Goal: Task Accomplishment & Management: Manage account settings

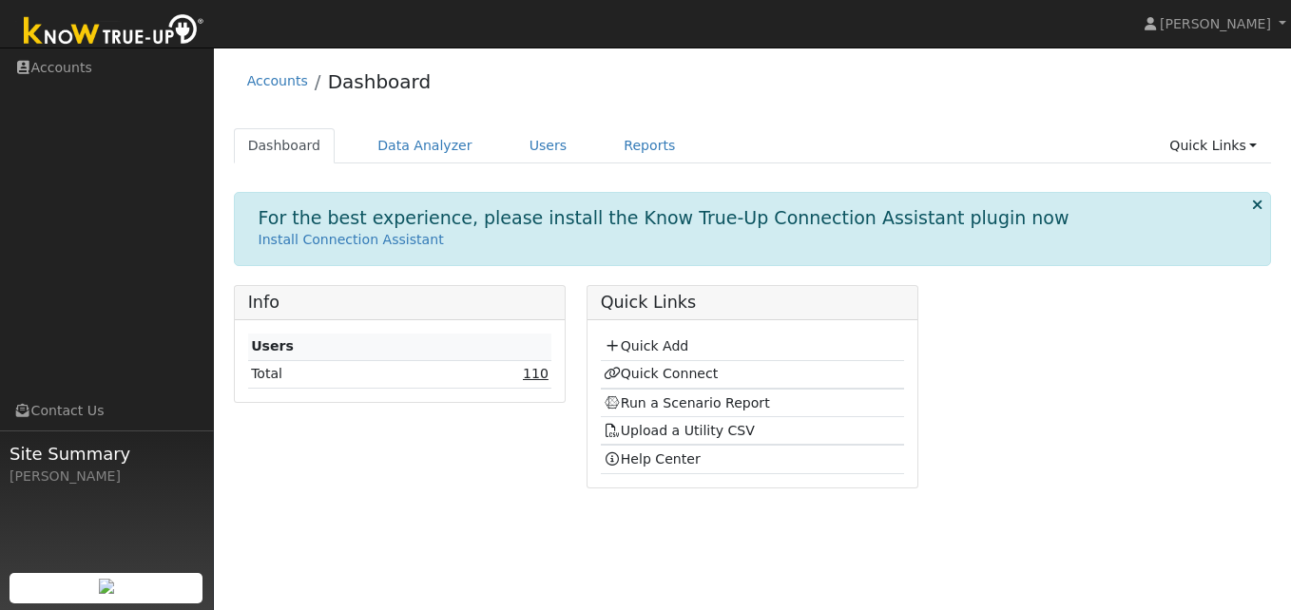
click at [537, 377] on link "110" at bounding box center [536, 373] width 26 height 15
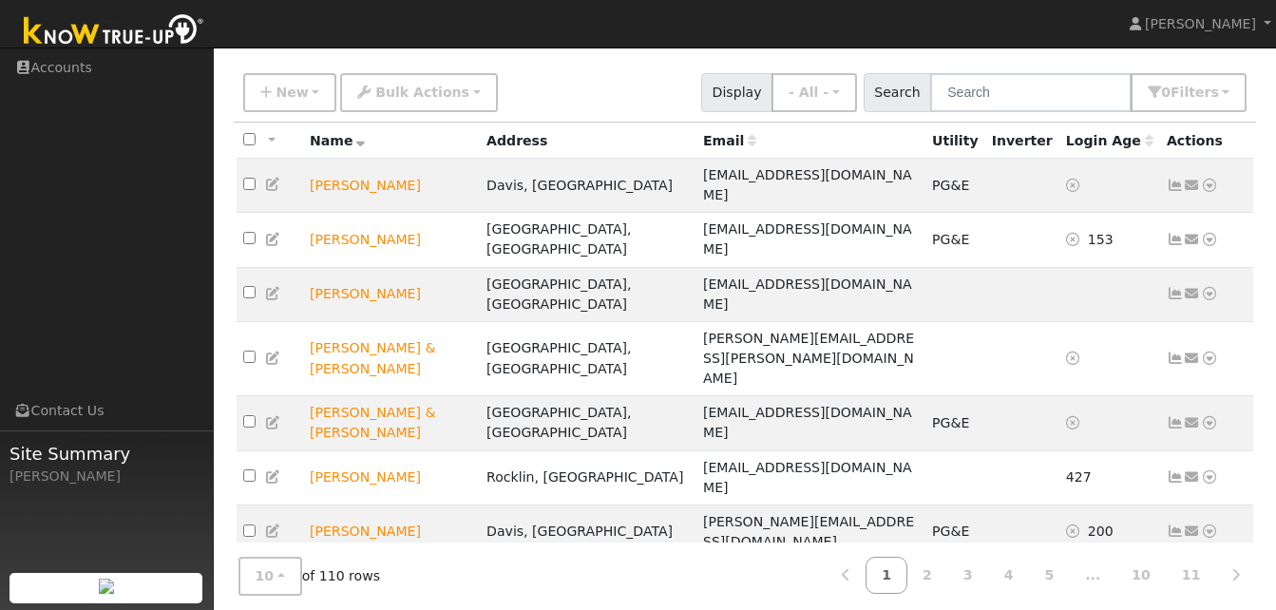
scroll to position [125, 0]
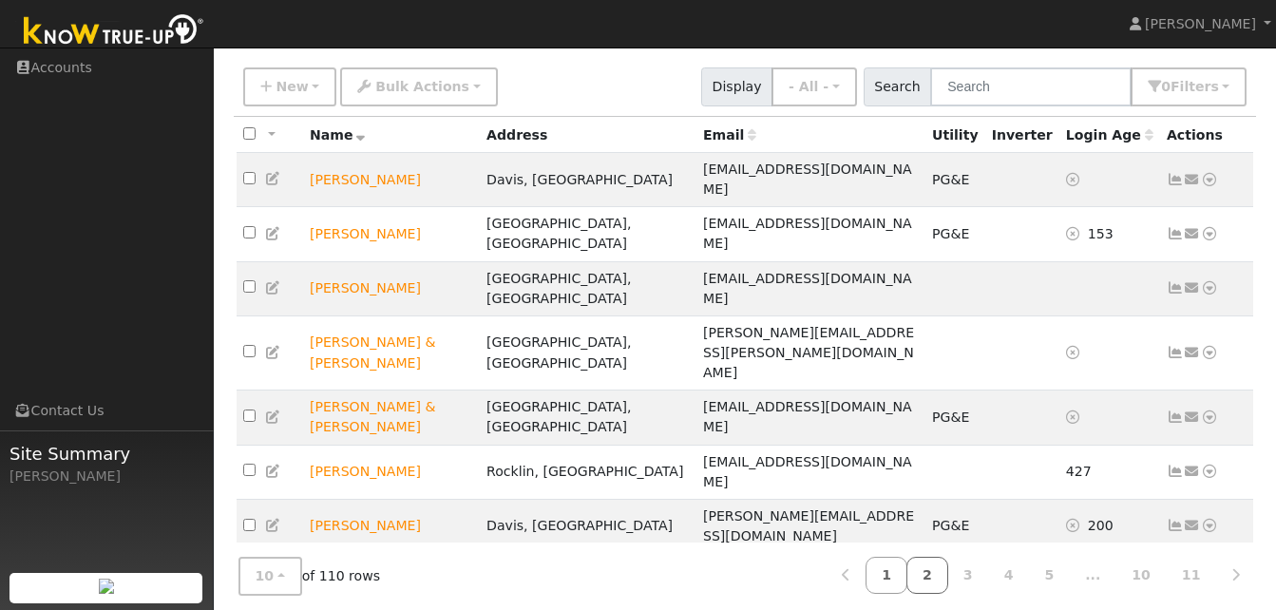
click at [949, 566] on link "2" at bounding box center [928, 575] width 42 height 37
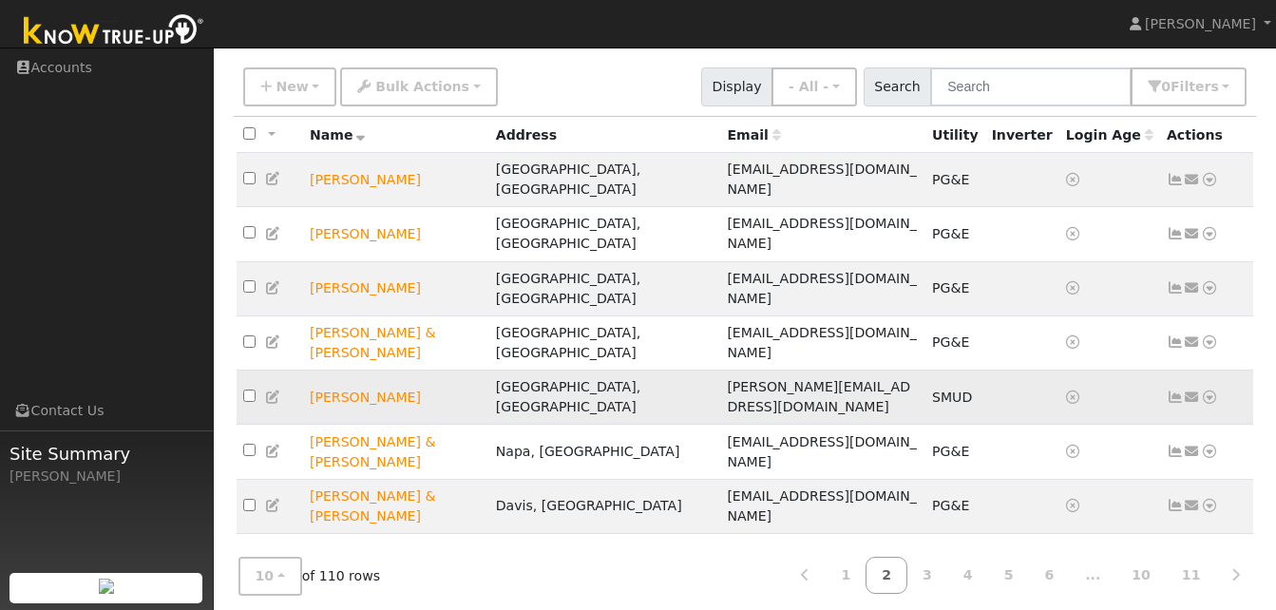
click at [1174, 391] on icon at bounding box center [1175, 397] width 17 height 13
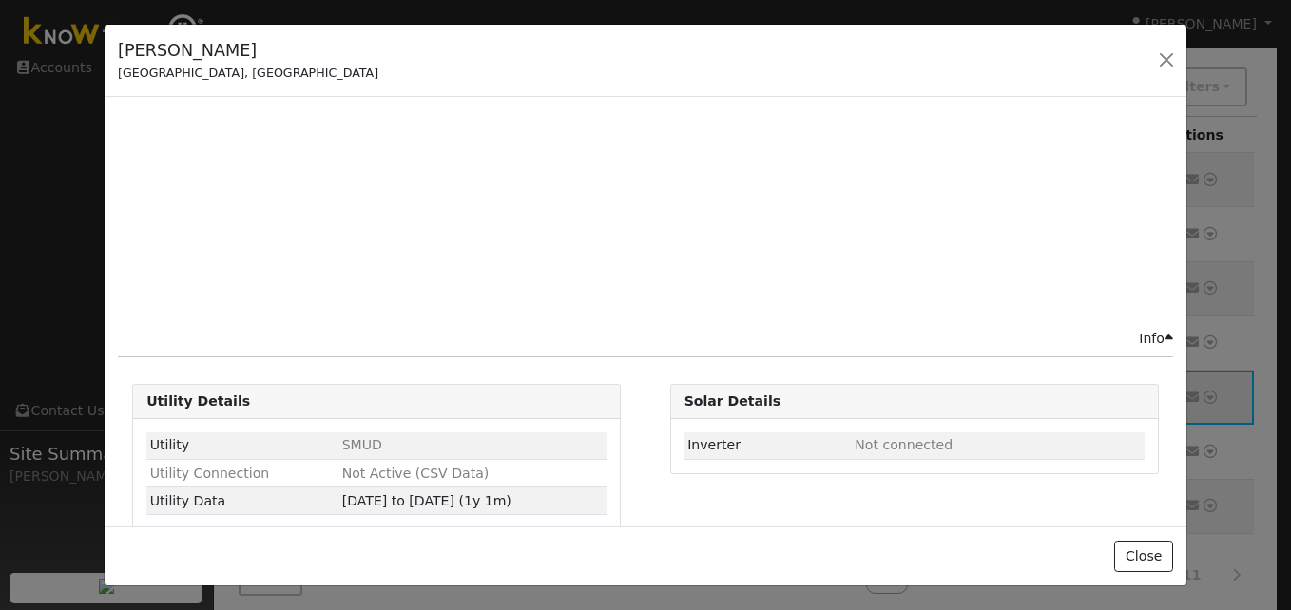
click at [1174, 316] on div "Edit User: New Select an Ac... New Account Nickname Cancel Create Are you sure …" at bounding box center [746, 419] width 1024 height 723
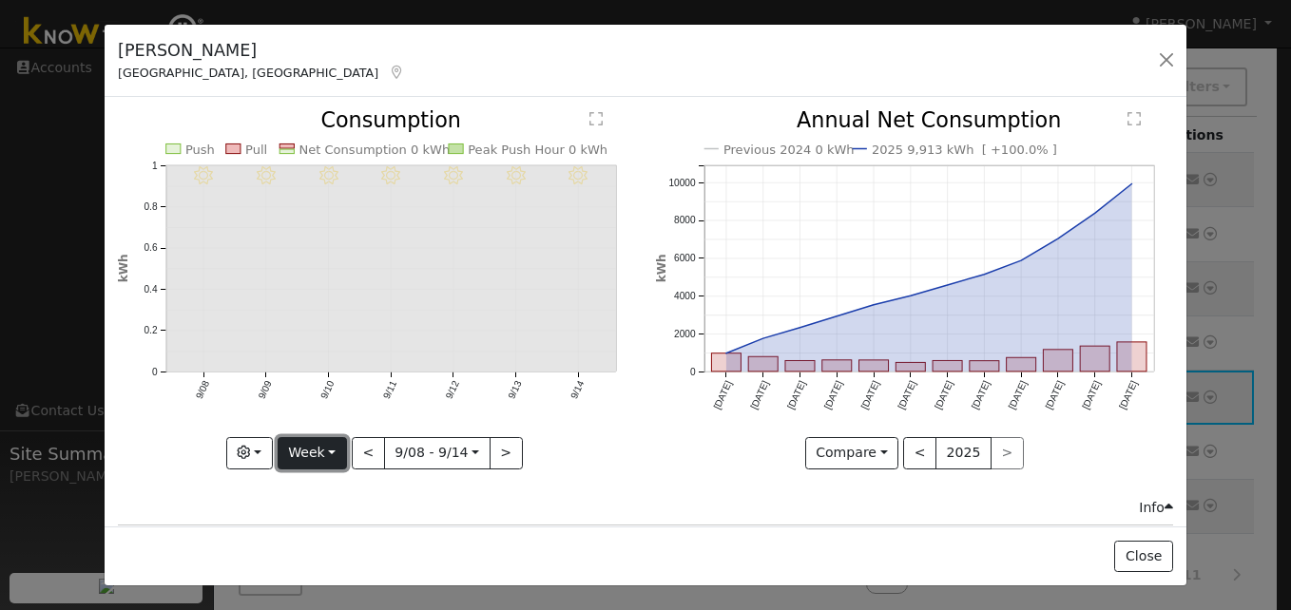
click at [334, 445] on button "Week" at bounding box center [312, 453] width 69 height 32
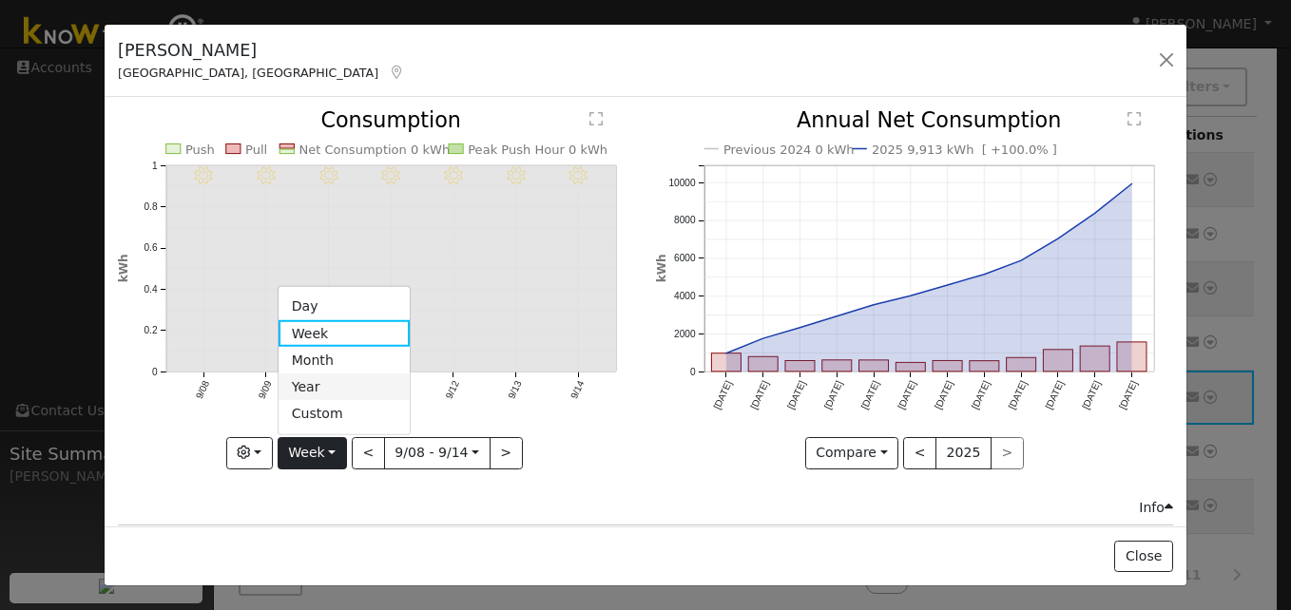
click at [314, 387] on link "Year" at bounding box center [344, 387] width 132 height 27
type input "[DATE]"
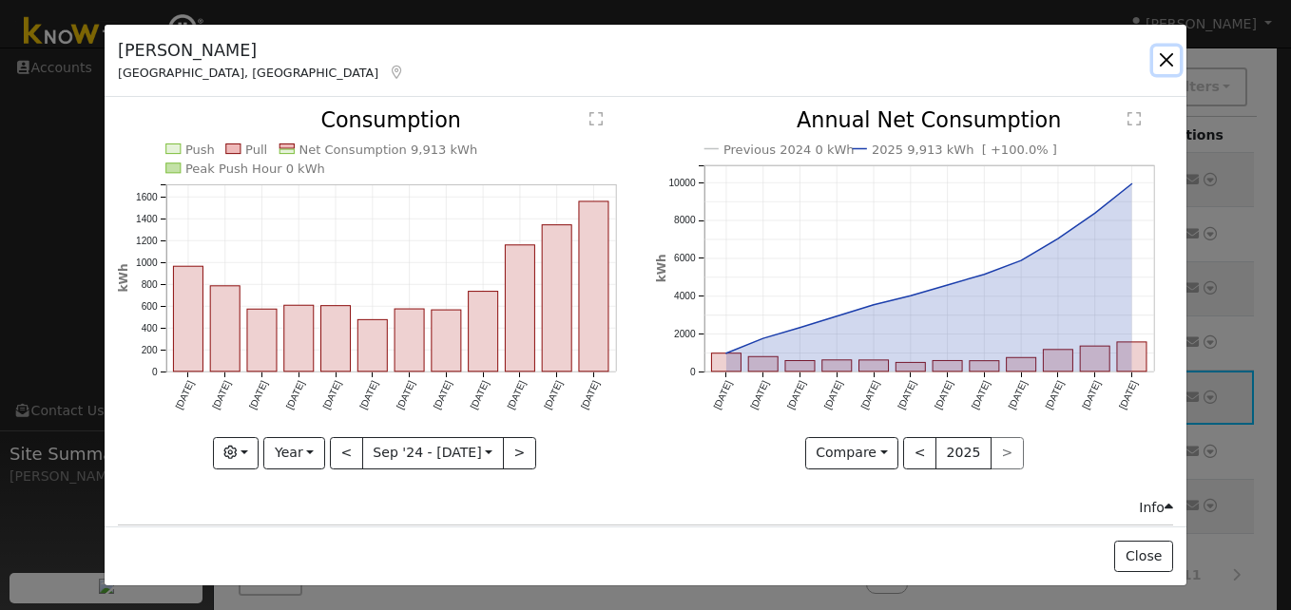
click at [1171, 63] on button "button" at bounding box center [1166, 60] width 27 height 27
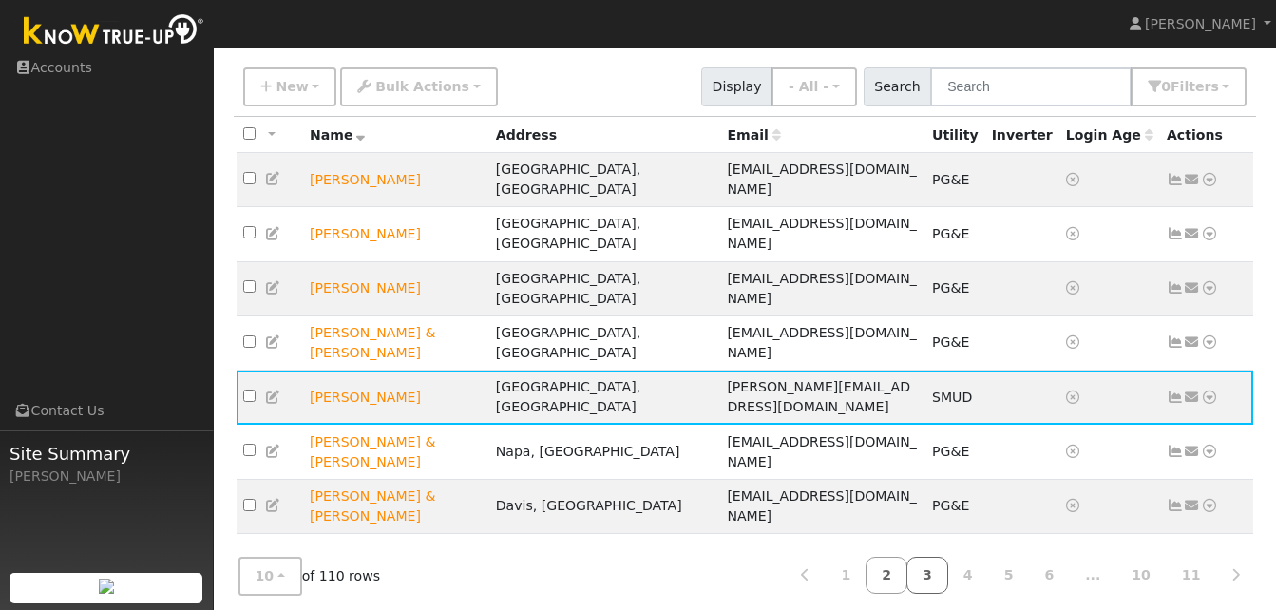
click at [949, 566] on link "3" at bounding box center [928, 575] width 42 height 37
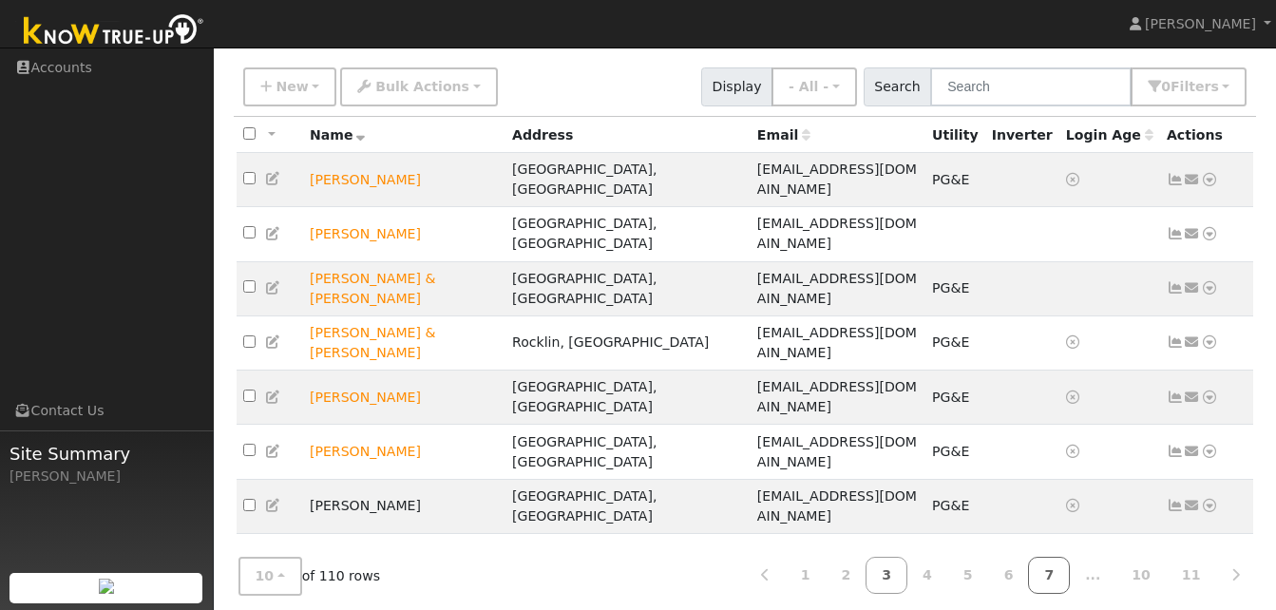
click at [1069, 571] on link "7" at bounding box center [1049, 575] width 42 height 37
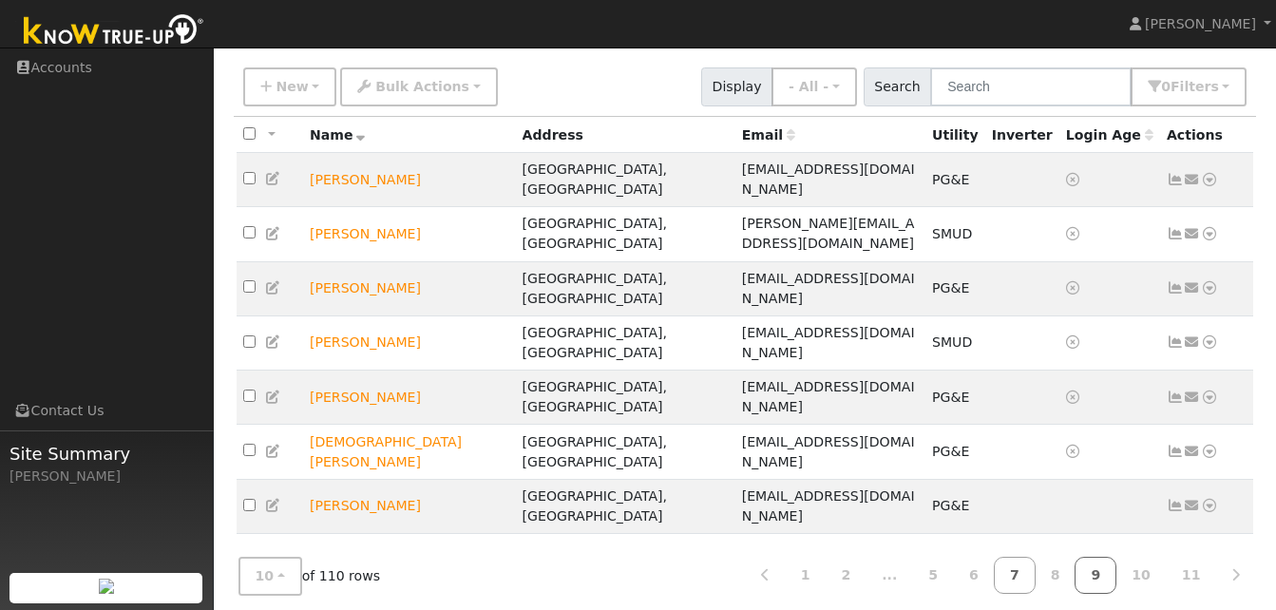
click at [1115, 571] on link "9" at bounding box center [1096, 575] width 42 height 37
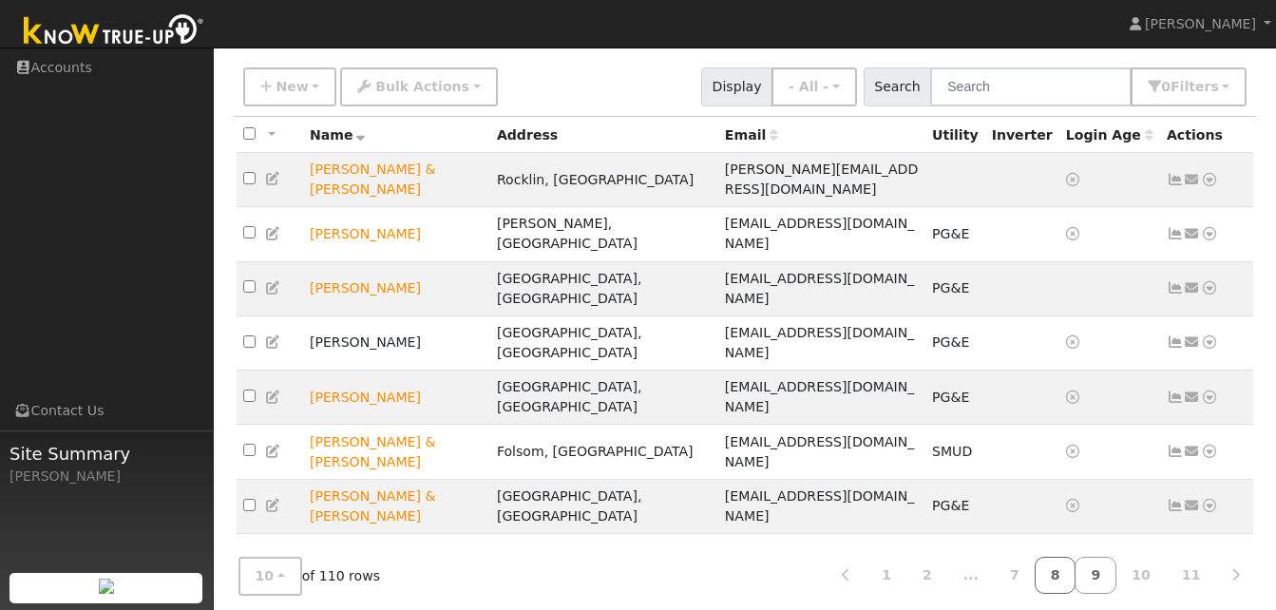
click at [1073, 560] on link "8" at bounding box center [1056, 575] width 42 height 37
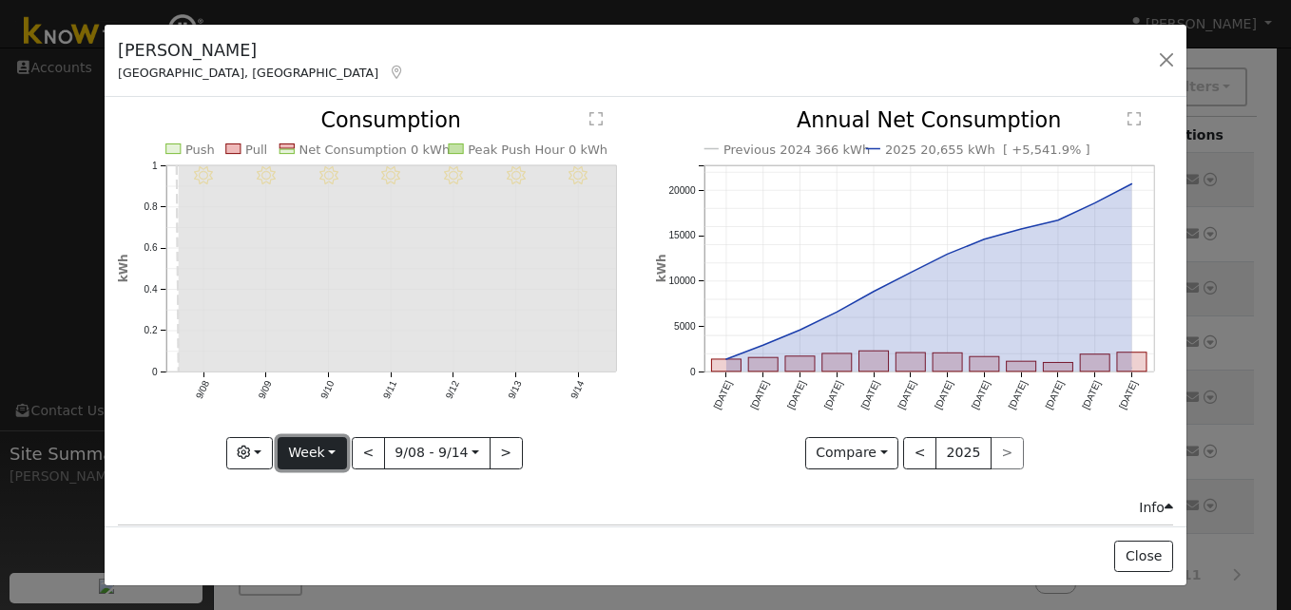
click at [332, 450] on button "Week" at bounding box center [312, 453] width 69 height 32
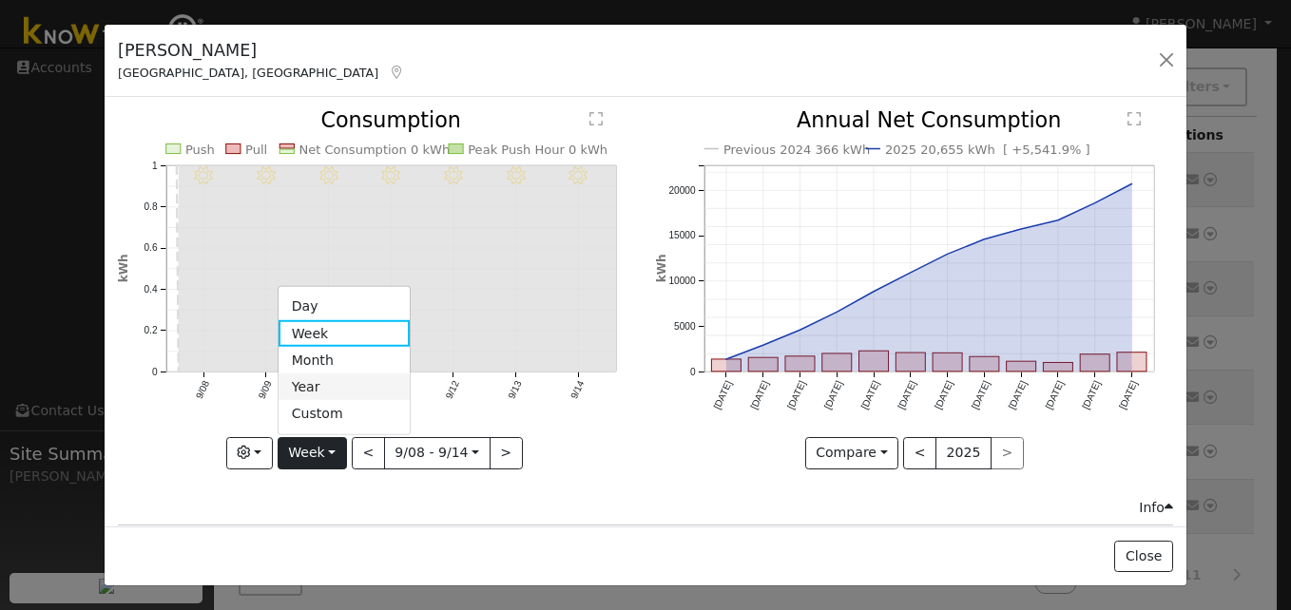
click at [306, 380] on link "Year" at bounding box center [344, 387] width 132 height 27
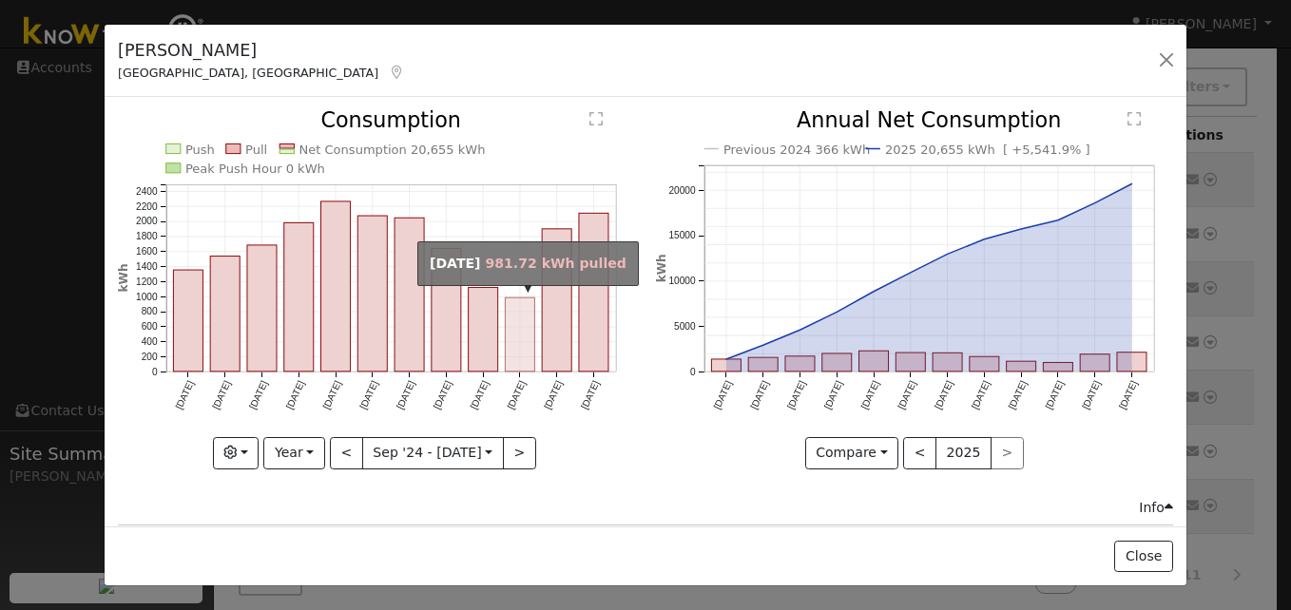
click at [519, 316] on rect "onclick=""" at bounding box center [520, 335] width 29 height 74
type input "[DATE]"
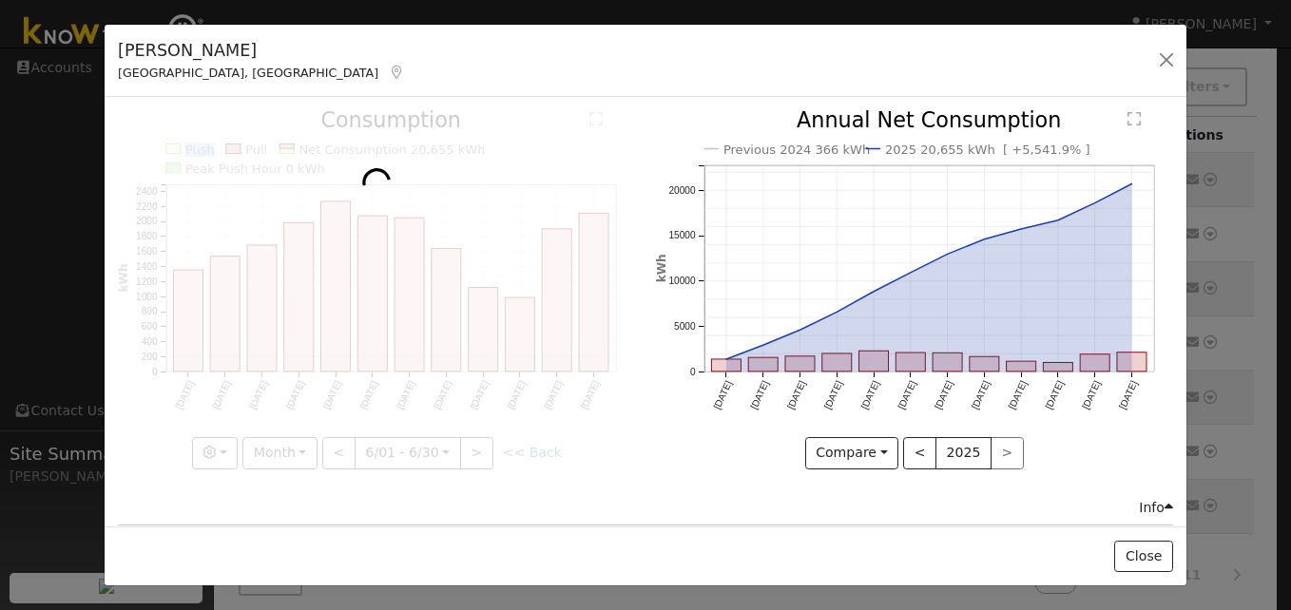
click at [519, 316] on div at bounding box center [376, 289] width 517 height 358
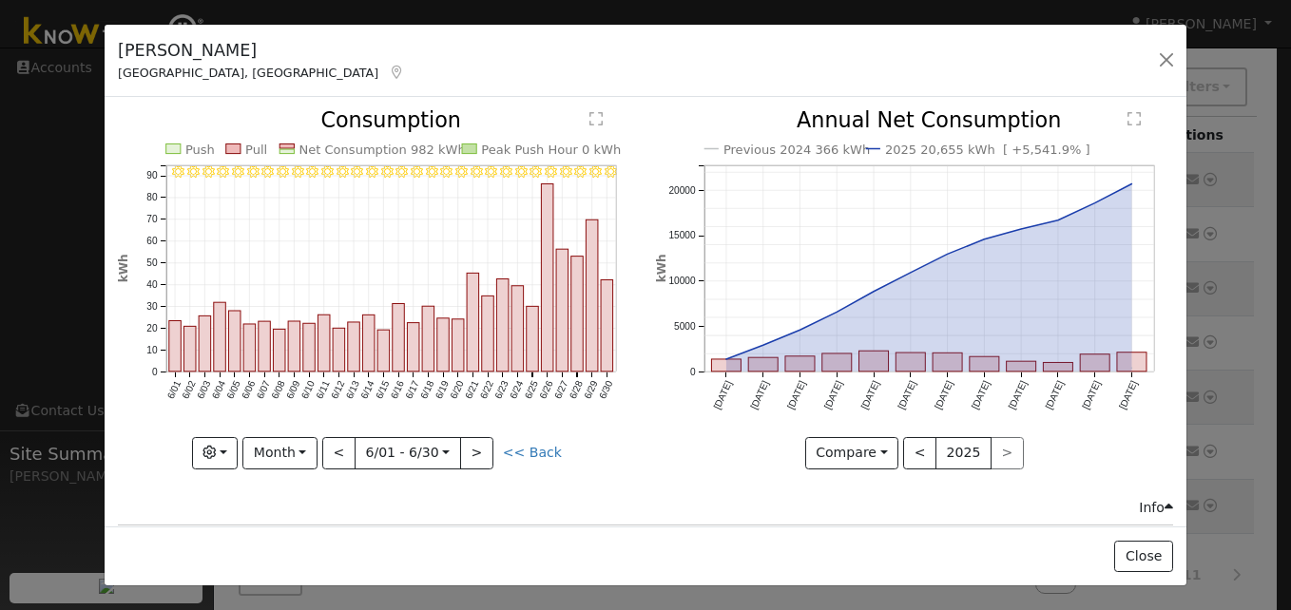
click at [662, 476] on div "Previous 2024 366 kWh 2025 20,655 kWh [ +5,541.9% ] [DATE] Oct '[DATE] Dec '[DA…" at bounding box center [913, 303] width 537 height 387
click at [1168, 66] on button "button" at bounding box center [1166, 60] width 27 height 27
